Goal: Transaction & Acquisition: Download file/media

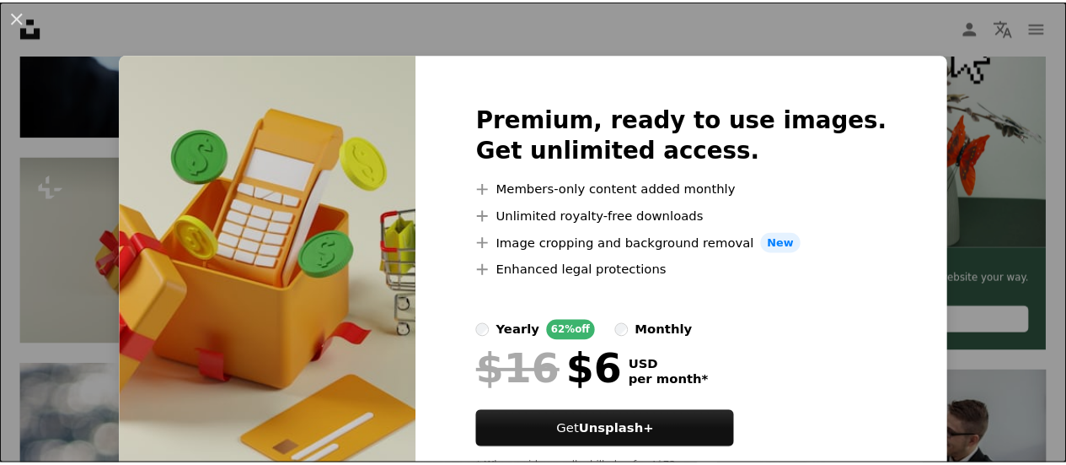
scroll to position [76, 0]
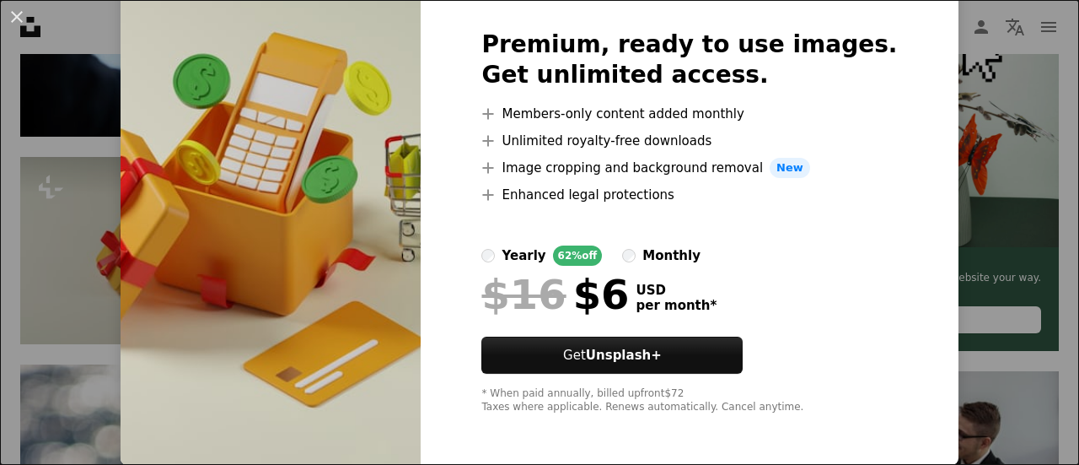
click at [934, 261] on div "An X shape Premium, ready to use images. Get unlimited access. A plus sign Memb…" at bounding box center [539, 232] width 1079 height 465
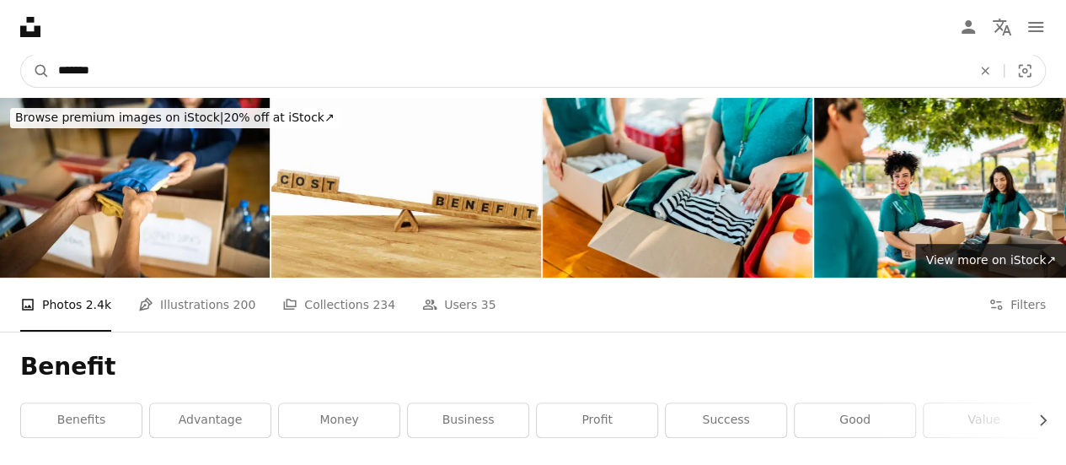
click at [67, 66] on input "*******" at bounding box center [508, 71] width 917 height 32
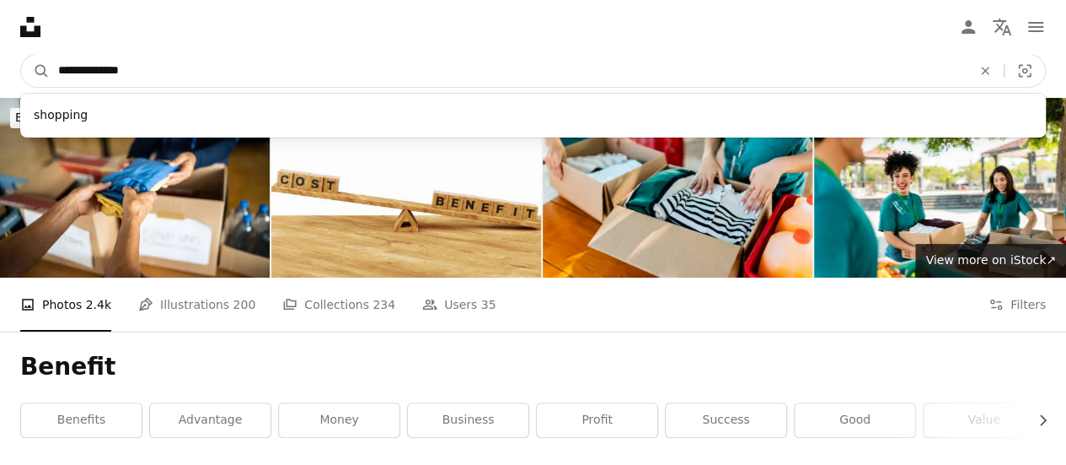
type input "**********"
click button "A magnifying glass" at bounding box center [35, 71] width 29 height 32
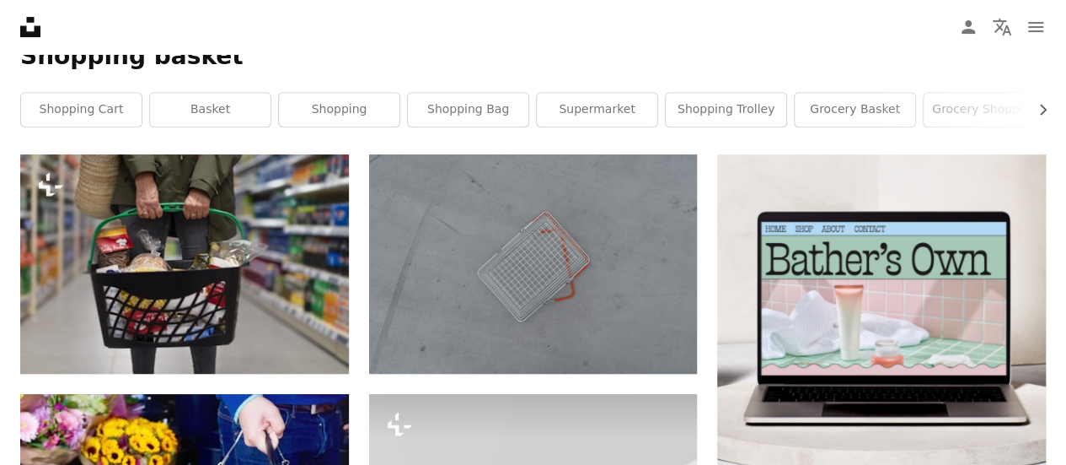
scroll to position [462, 0]
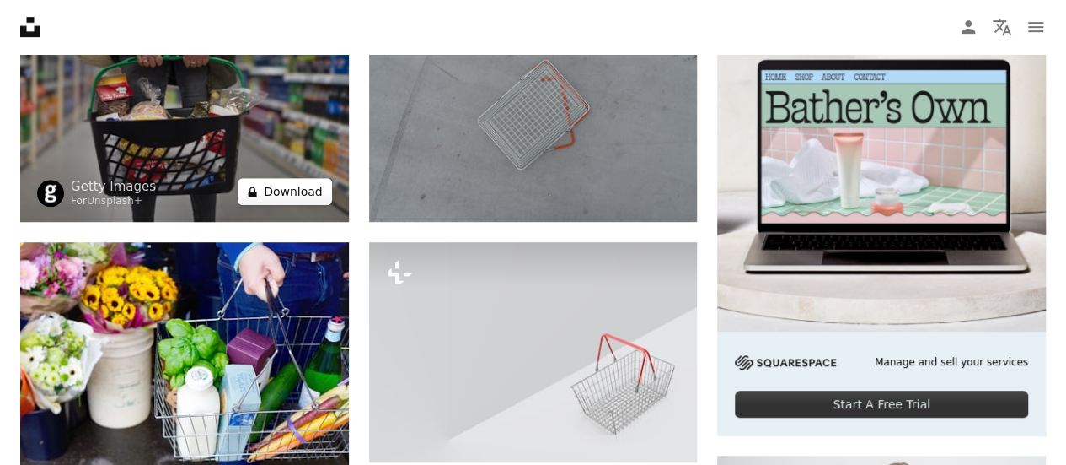
click at [306, 196] on button "A lock Download" at bounding box center [285, 191] width 94 height 27
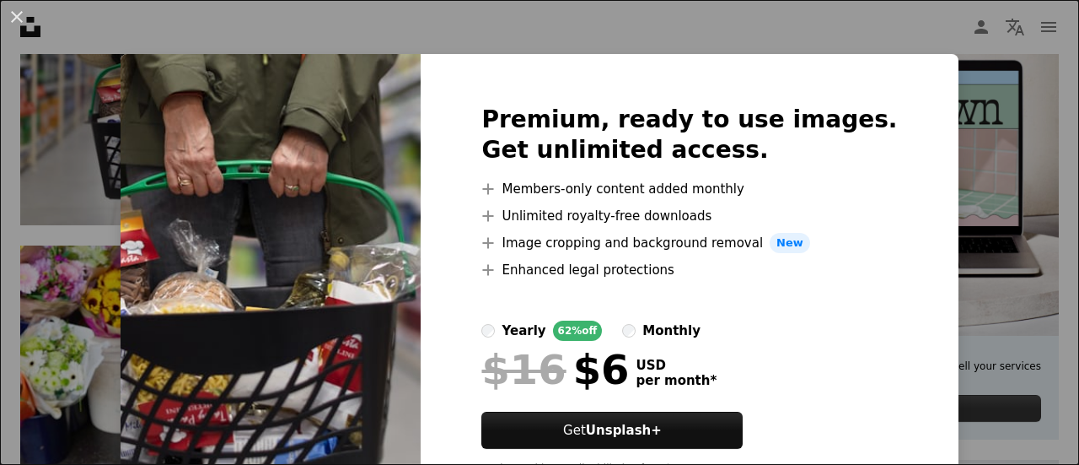
click at [1046, 307] on div "An X shape Premium, ready to use images. Get unlimited access. A plus sign Memb…" at bounding box center [539, 232] width 1079 height 465
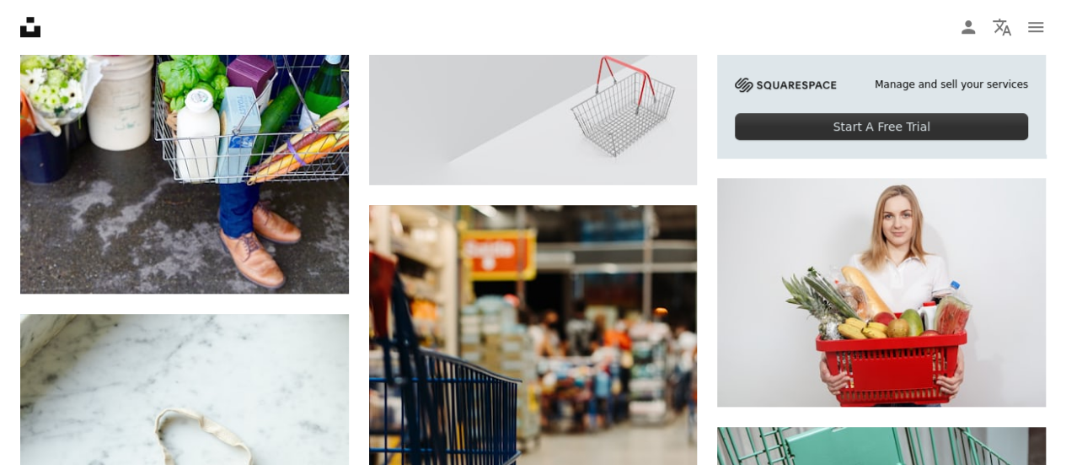
scroll to position [743, 0]
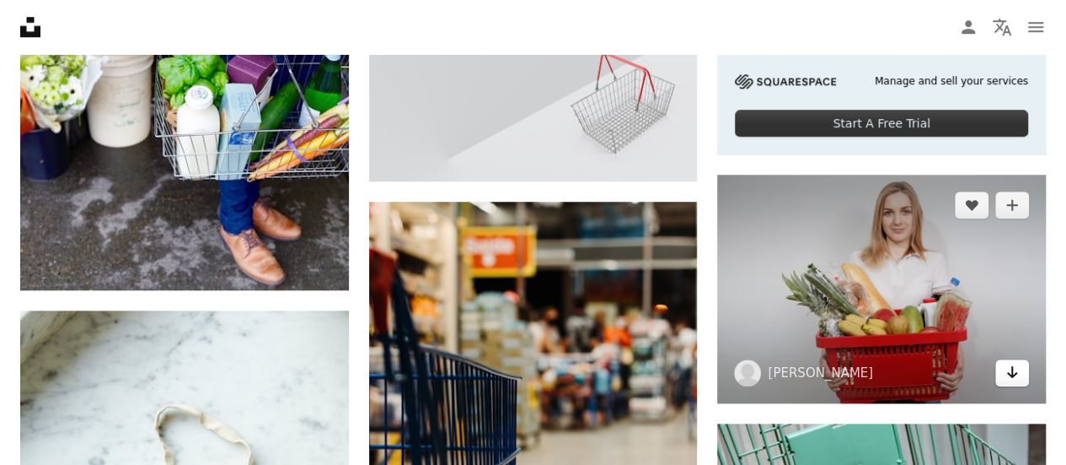
click at [1022, 372] on link "Arrow pointing down" at bounding box center [1013, 372] width 34 height 27
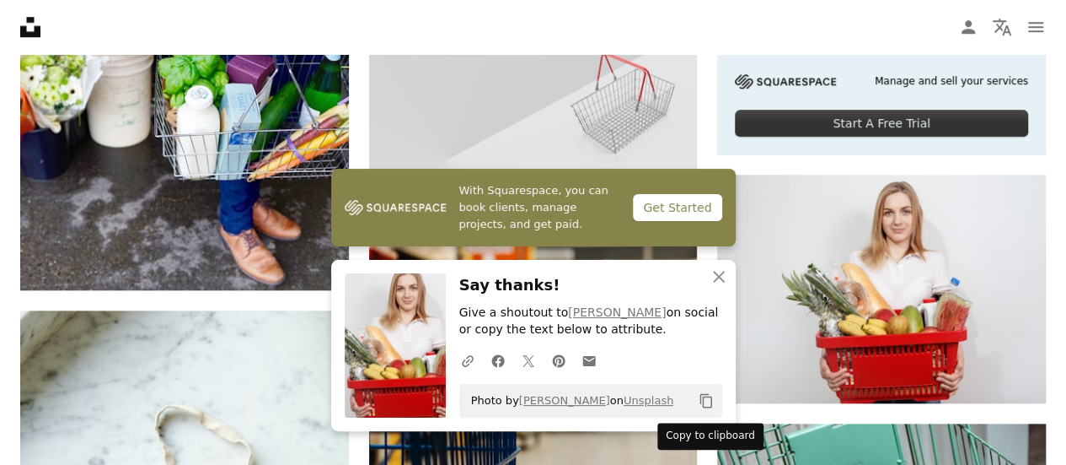
click at [705, 404] on icon "Copy content" at bounding box center [706, 400] width 15 height 15
